Goal: Transaction & Acquisition: Subscribe to service/newsletter

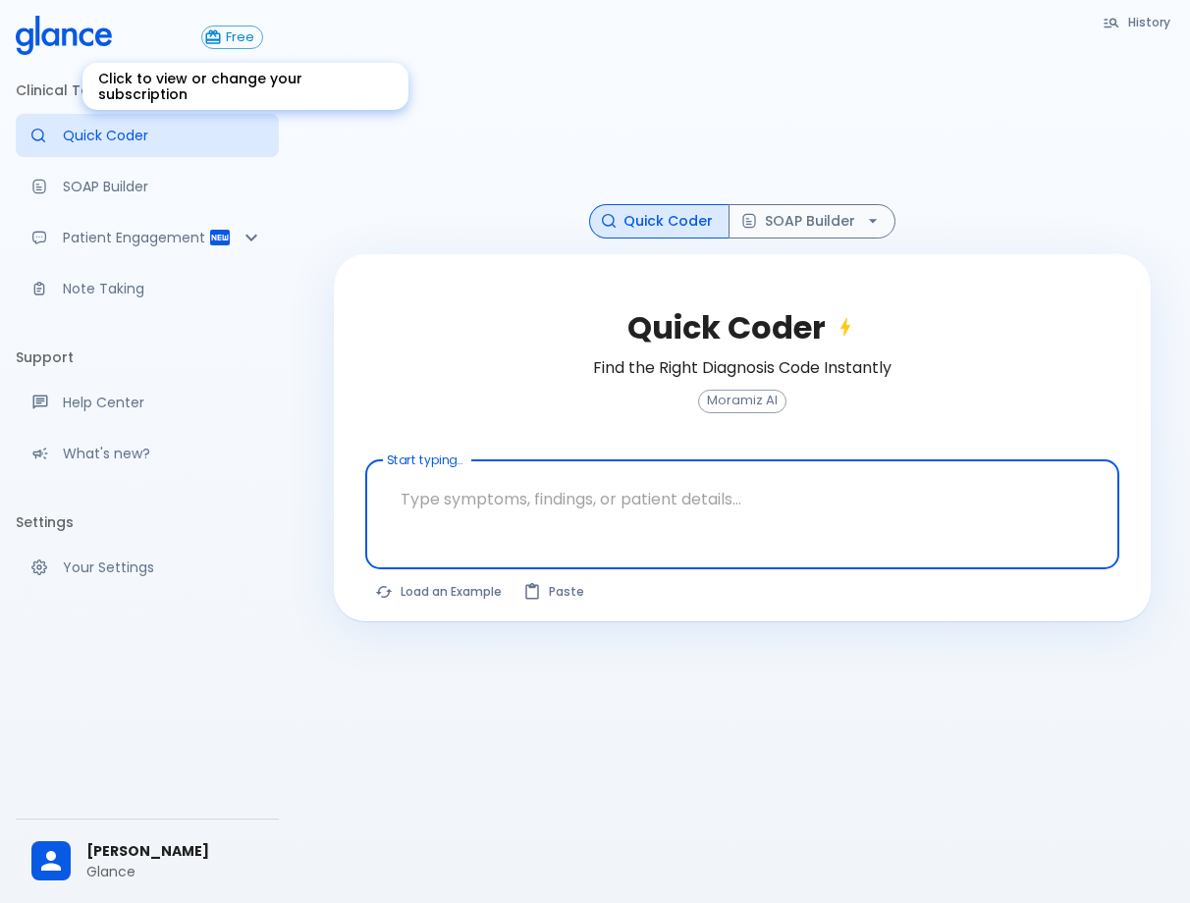
click at [249, 42] on span "Free" at bounding box center [240, 37] width 44 height 15
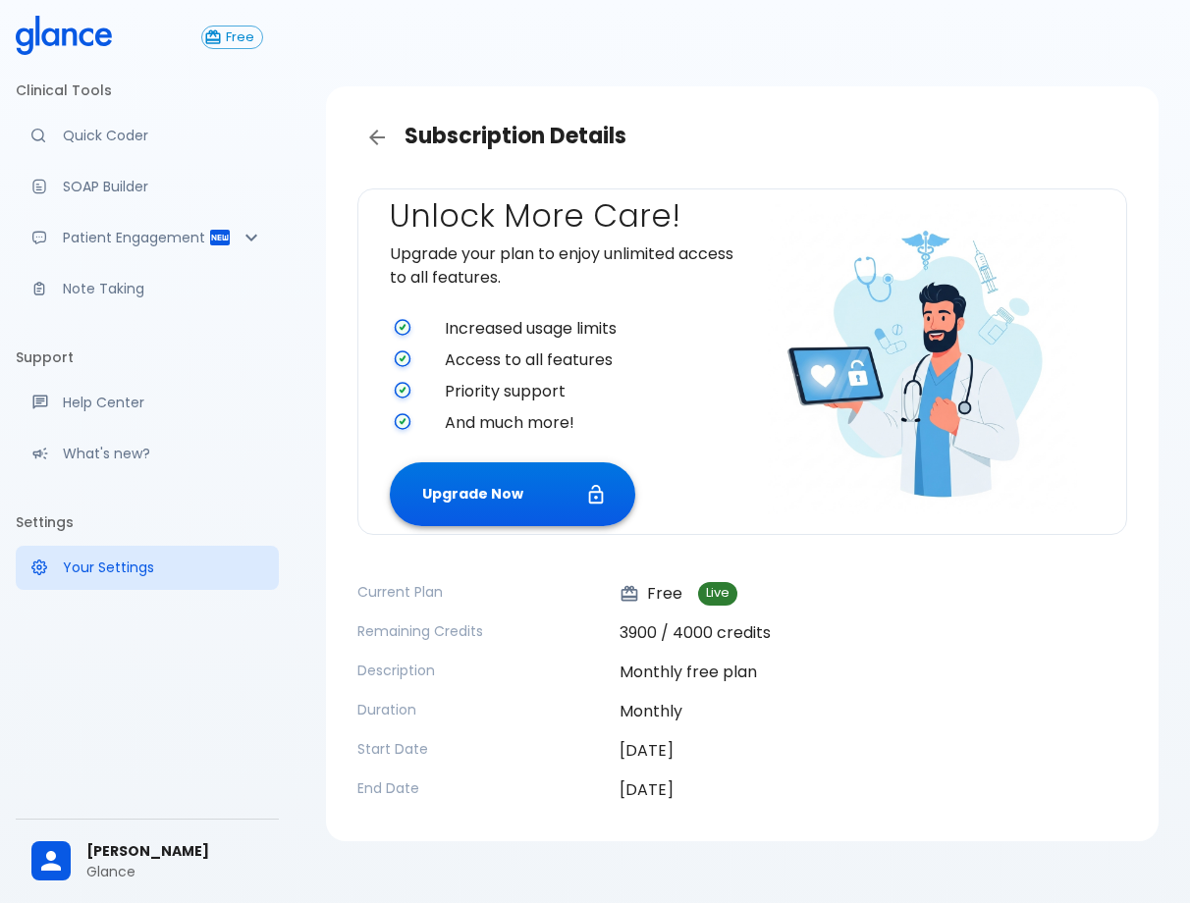
click at [578, 511] on button "Upgrade Now" at bounding box center [512, 494] width 245 height 64
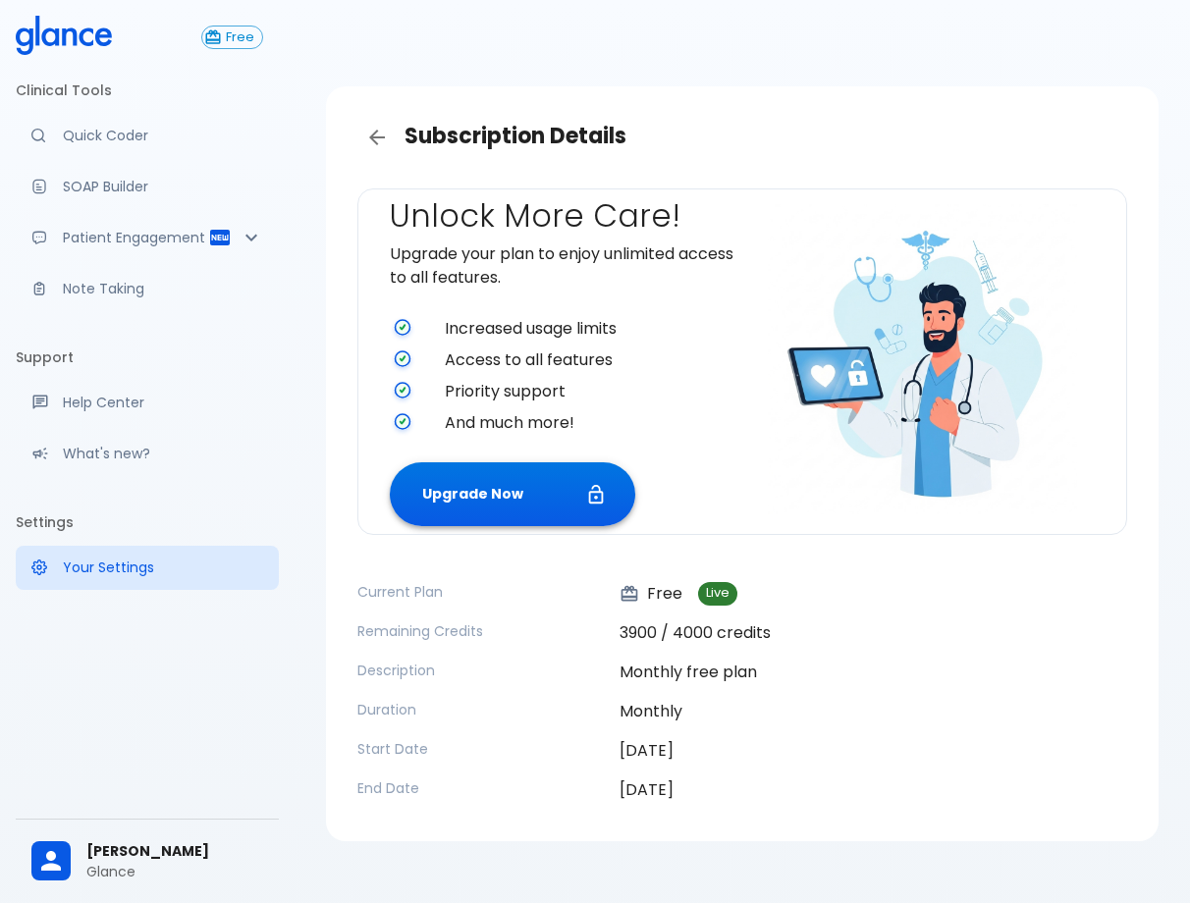
click at [513, 492] on button "Upgrade Now" at bounding box center [512, 494] width 245 height 64
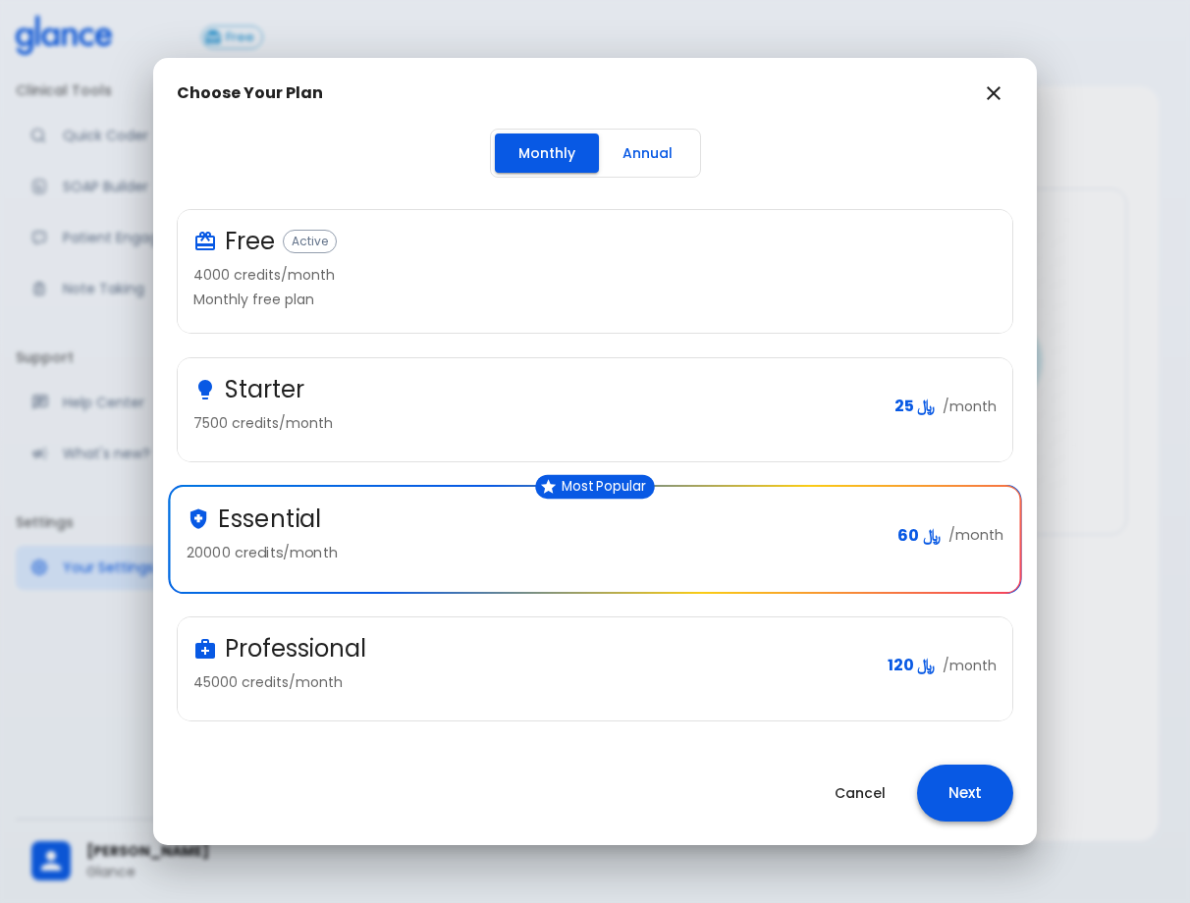
click at [1002, 806] on button "Next" at bounding box center [965, 793] width 96 height 57
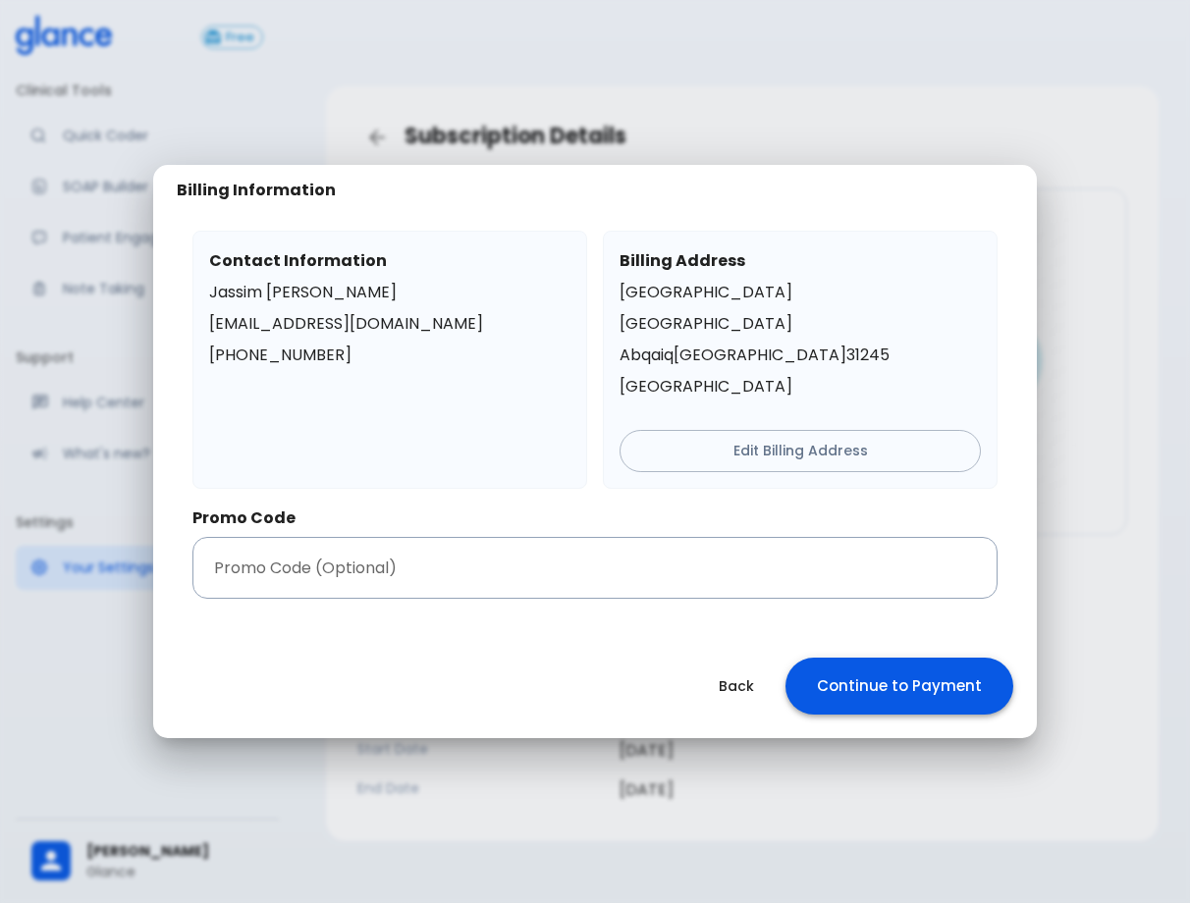
click at [897, 691] on button "Continue to Payment" at bounding box center [900, 686] width 228 height 57
click at [923, 681] on button "Continue to Payment" at bounding box center [900, 686] width 228 height 57
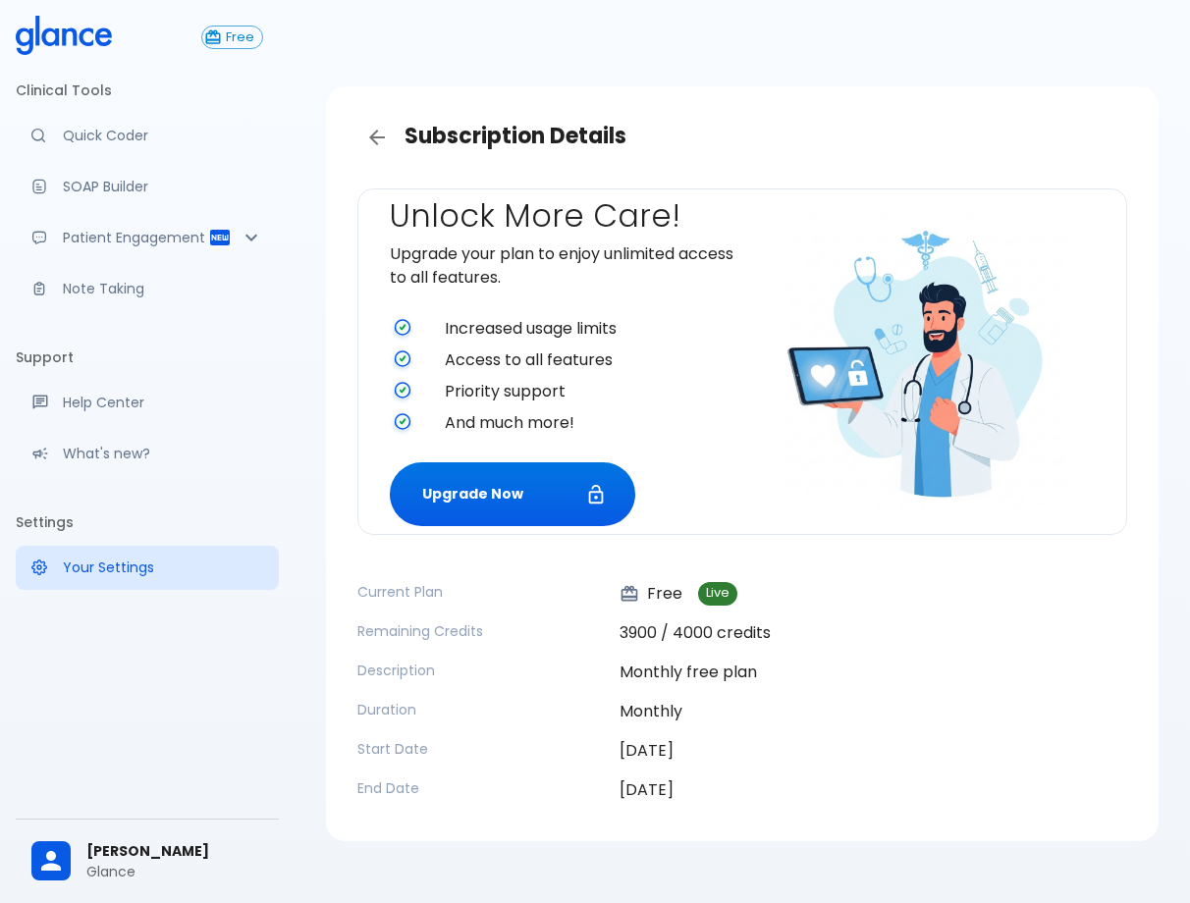
click at [73, 39] on icon at bounding box center [64, 35] width 96 height 39
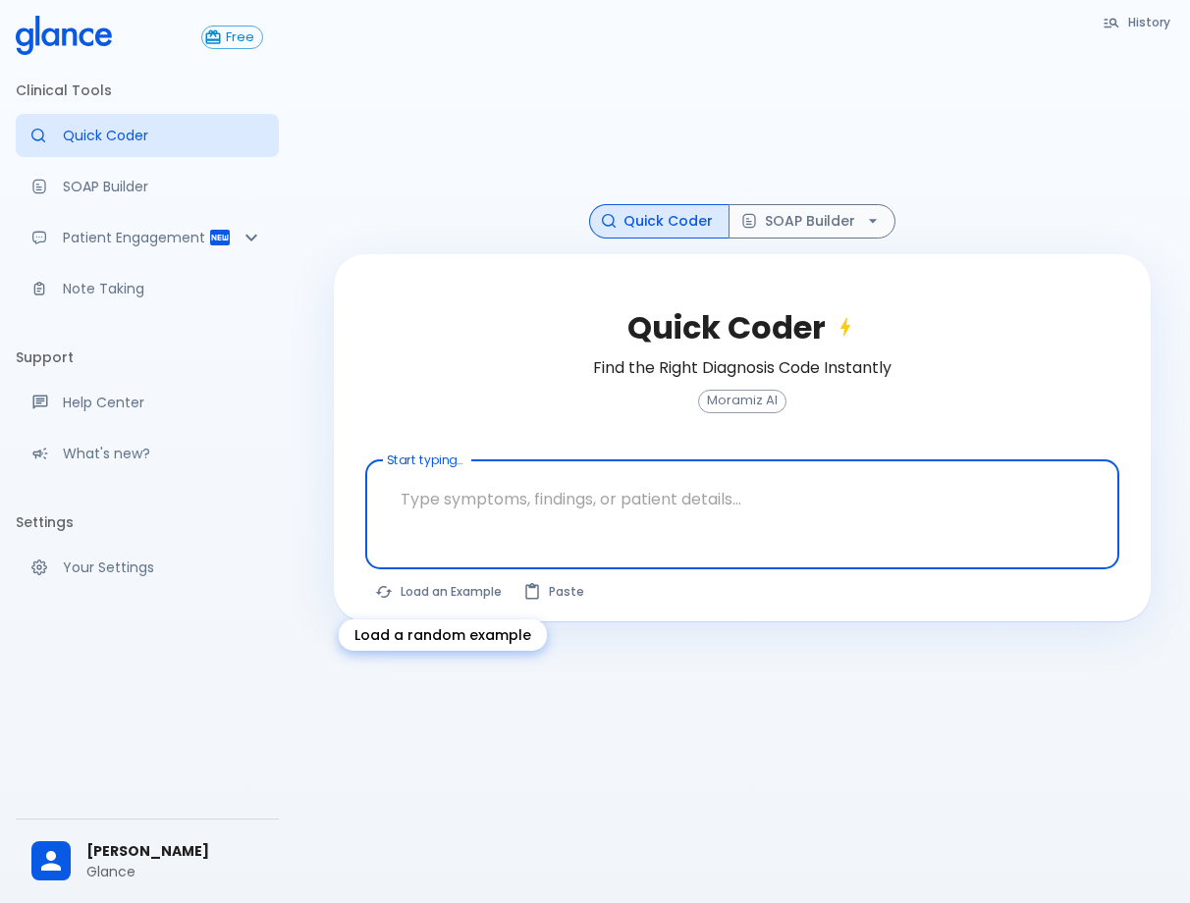
click at [432, 604] on button "Load an Example" at bounding box center [439, 591] width 148 height 28
type textarea "30F, weight loss, palpitations, heat intolerance, HR 121, goiter, TSH undetecta…"
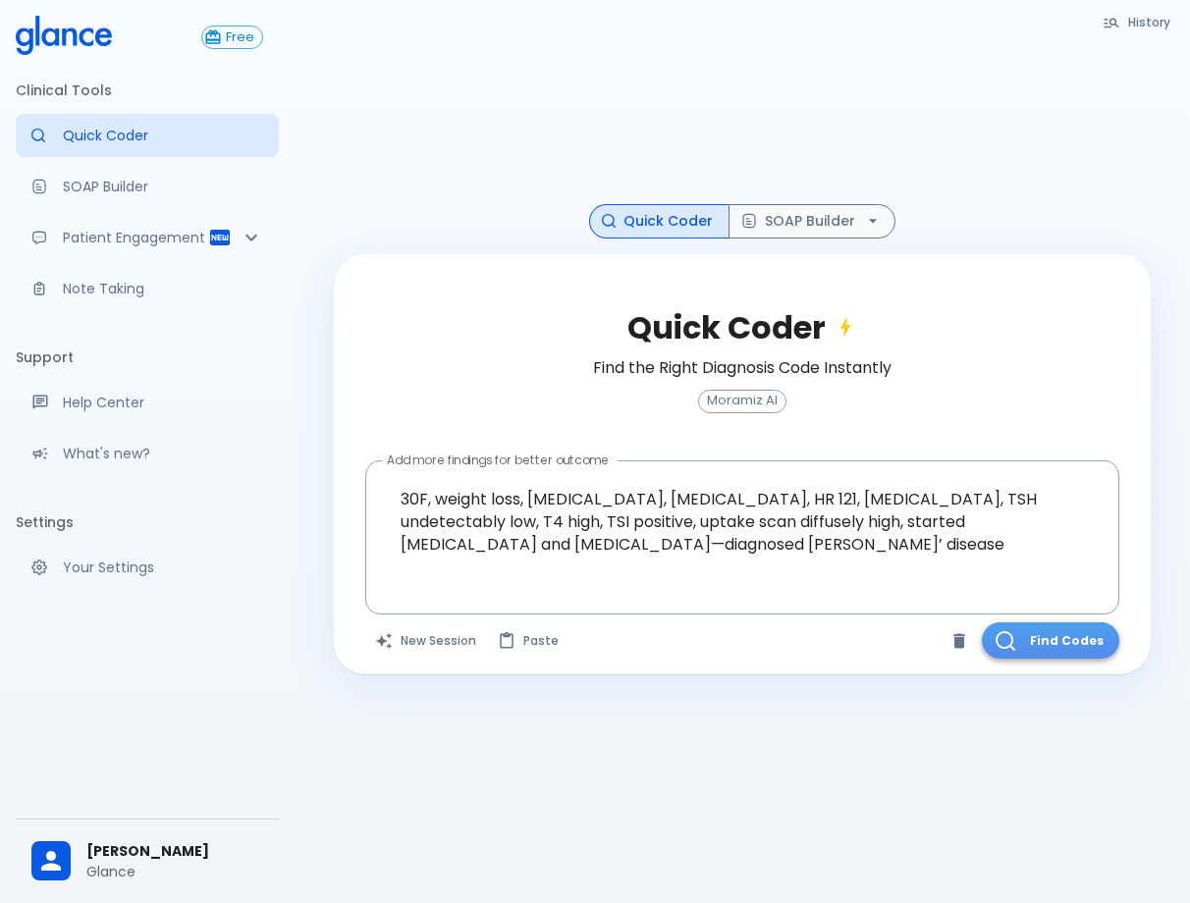
click at [1022, 644] on button "Find Codes" at bounding box center [1050, 641] width 137 height 36
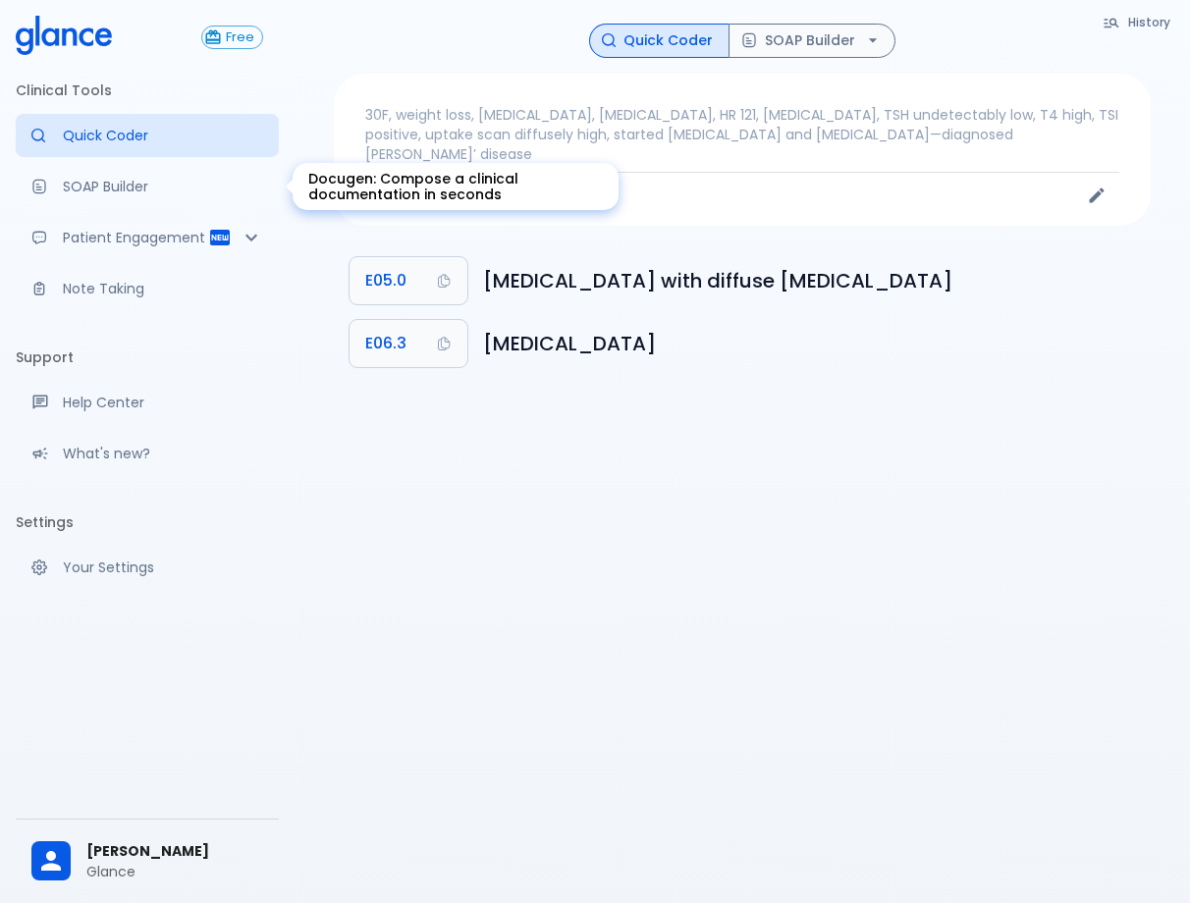
click at [146, 184] on p "SOAP Builder" at bounding box center [163, 187] width 200 height 20
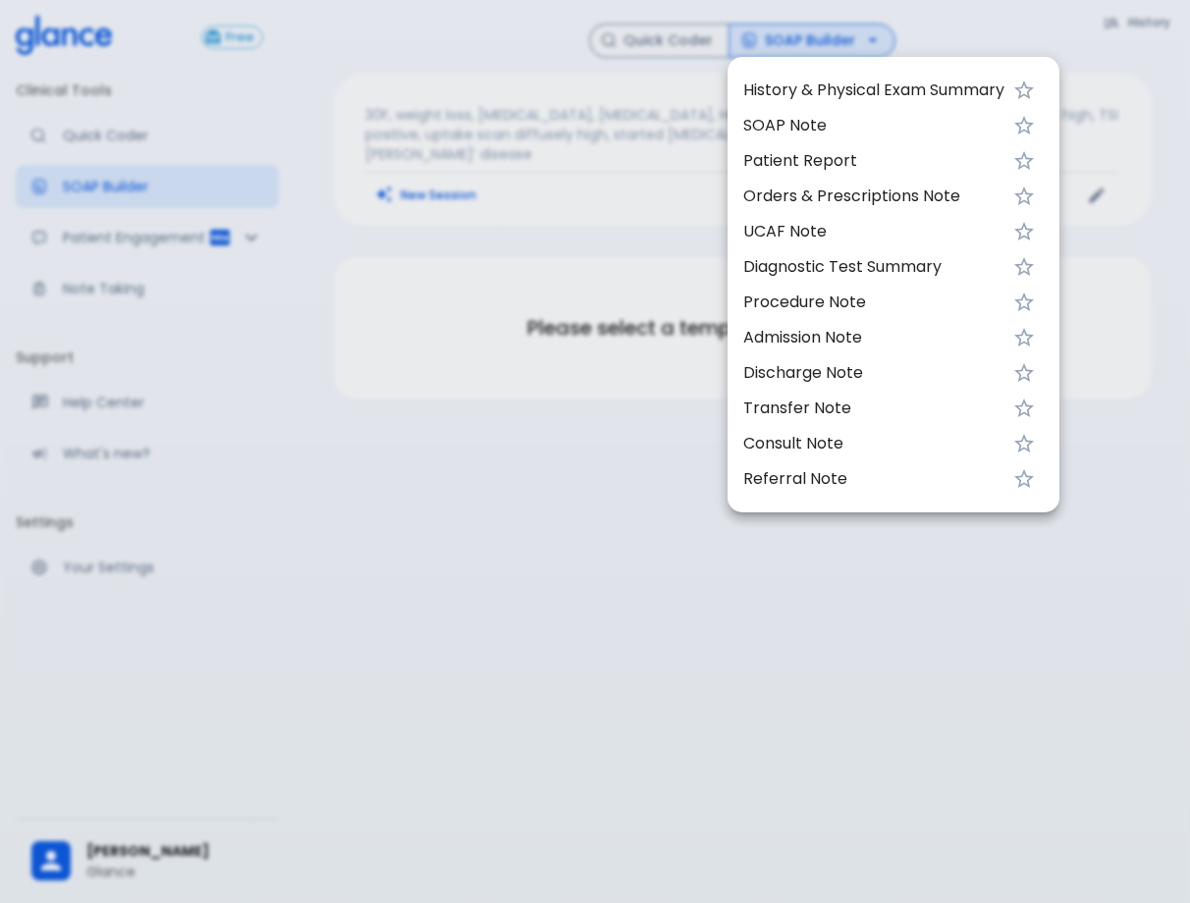
click at [862, 168] on span "Patient Report" at bounding box center [873, 161] width 261 height 24
